Goal: Transaction & Acquisition: Purchase product/service

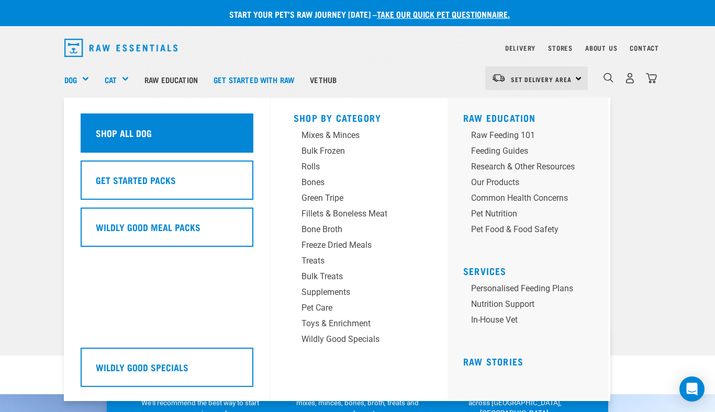
click at [99, 126] on h5 "Shop All Dog" at bounding box center [124, 133] width 56 height 14
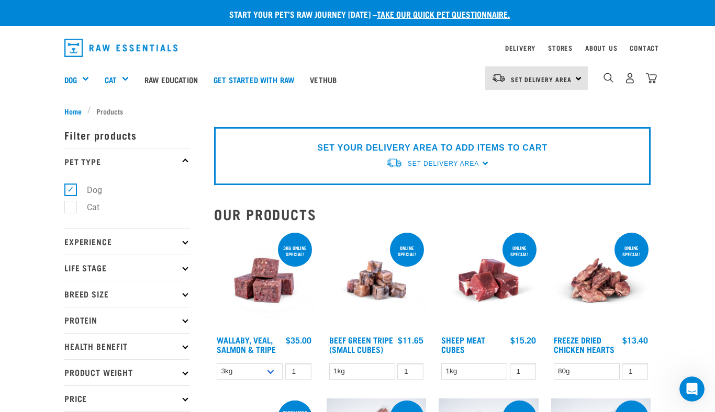
click at [86, 48] on img "dropdown navigation" at bounding box center [120, 48] width 113 height 18
